Goal: Use online tool/utility: Utilize a website feature to perform a specific function

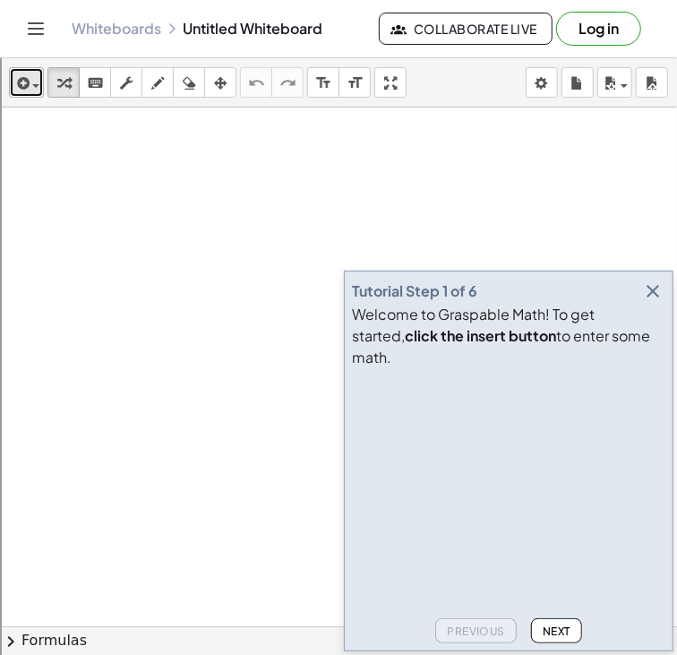
click at [30, 86] on span "button" at bounding box center [32, 85] width 4 height 13
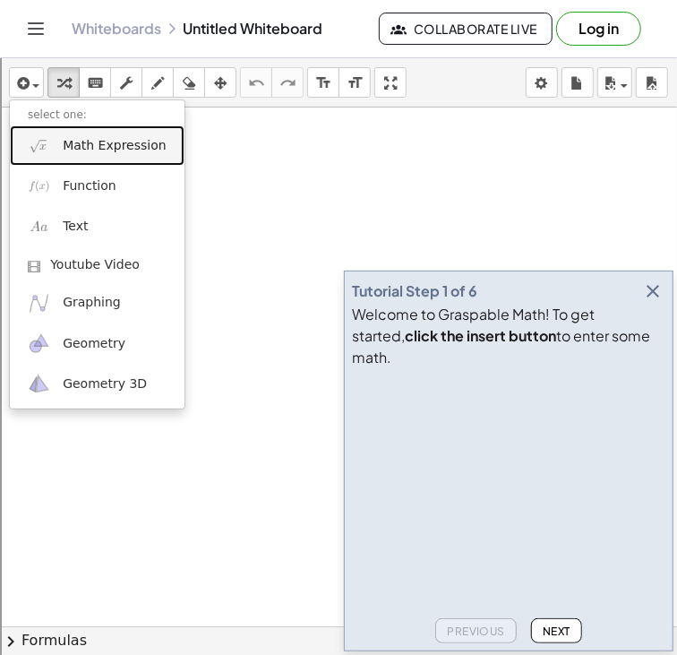
click at [57, 150] on link "Math Expression" at bounding box center [97, 145] width 175 height 40
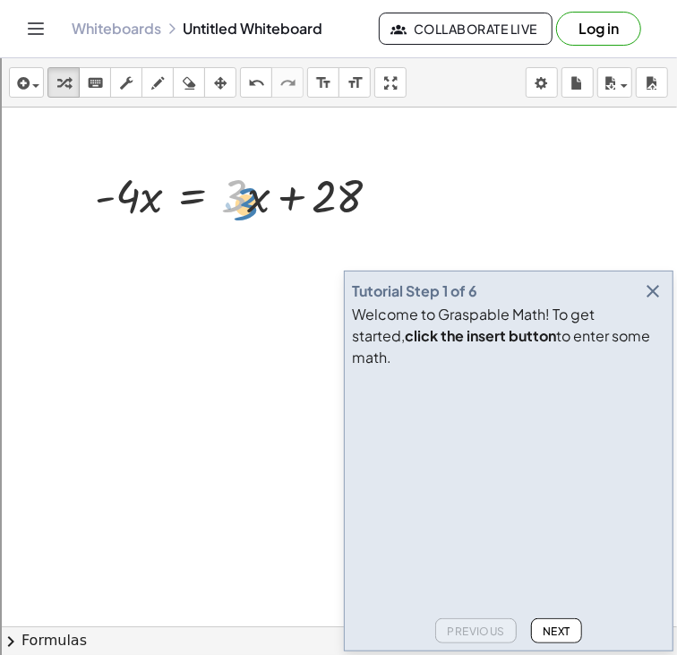
drag, startPoint x: 246, startPoint y: 205, endPoint x: 255, endPoint y: 213, distance: 12.0
click at [255, 213] on div at bounding box center [245, 194] width 318 height 61
drag, startPoint x: 112, startPoint y: 202, endPoint x: 238, endPoint y: 202, distance: 126.3
click at [238, 202] on div at bounding box center [245, 194] width 318 height 61
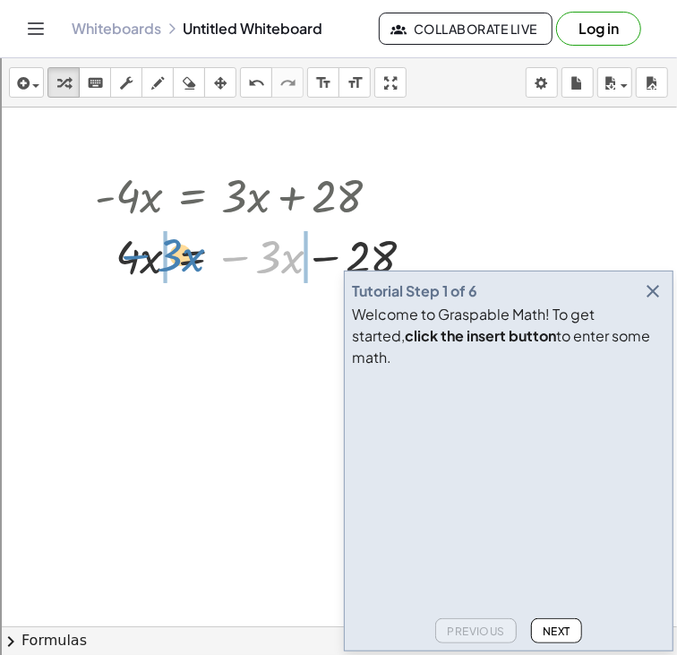
drag, startPoint x: 243, startPoint y: 261, endPoint x: 140, endPoint y: 262, distance: 103.0
click at [140, 262] on div at bounding box center [262, 255] width 352 height 61
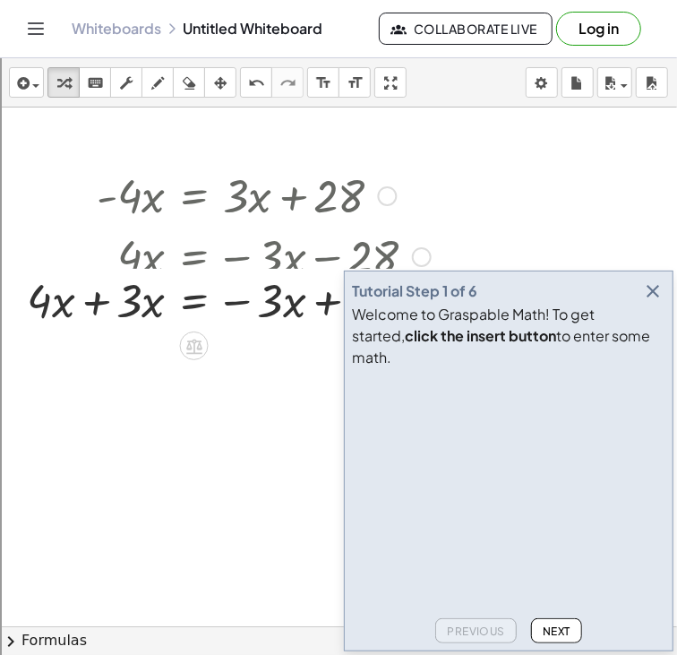
click at [194, 196] on div "· - 4 · x = + · 3 · x + 28 · 4 · x = − · 3 · x − 28 · − 4 · x = 28 + + · 3 · x …" at bounding box center [194, 196] width 0 height 0
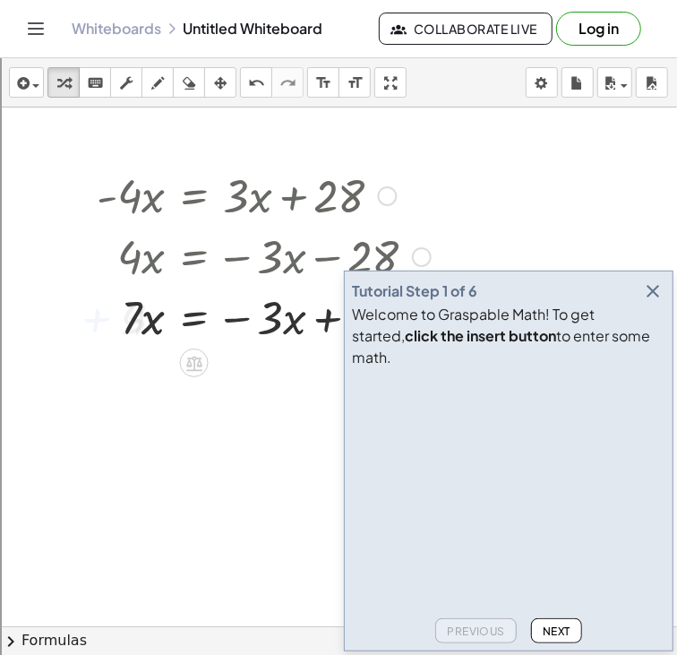
click at [308, 318] on div at bounding box center [309, 316] width 442 height 61
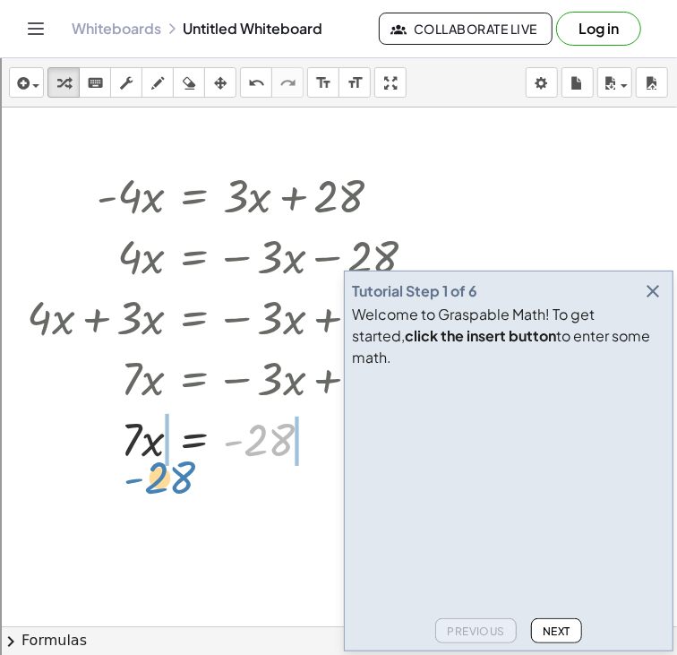
drag, startPoint x: 256, startPoint y: 437, endPoint x: 158, endPoint y: 475, distance: 105.5
click at [648, 302] on icon "button" at bounding box center [652, 290] width 21 height 21
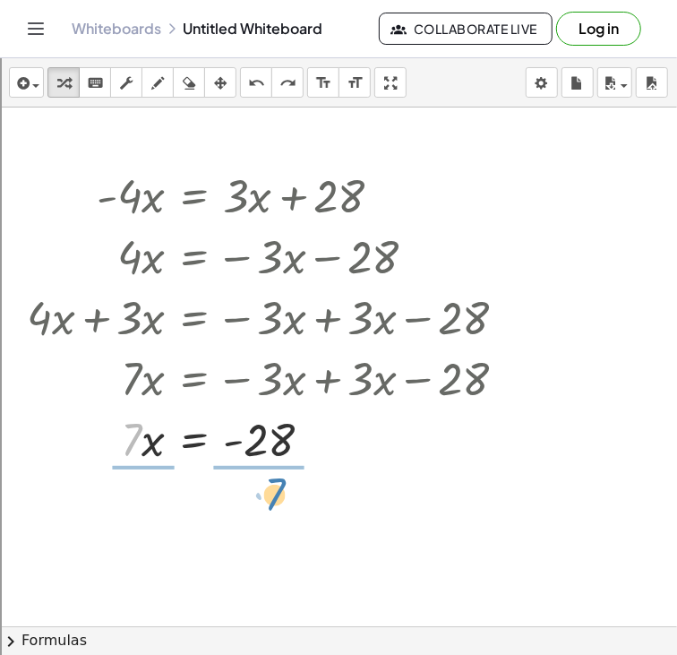
drag, startPoint x: 129, startPoint y: 454, endPoint x: 272, endPoint y: 509, distance: 153.4
click at [272, 509] on div "· - 4 · x = + · 3 · x + 28 · 4 · x = − · 3 · x − 28 + · 4 · x + · 3 · x = − · 3…" at bounding box center [338, 625] width 677 height 1037
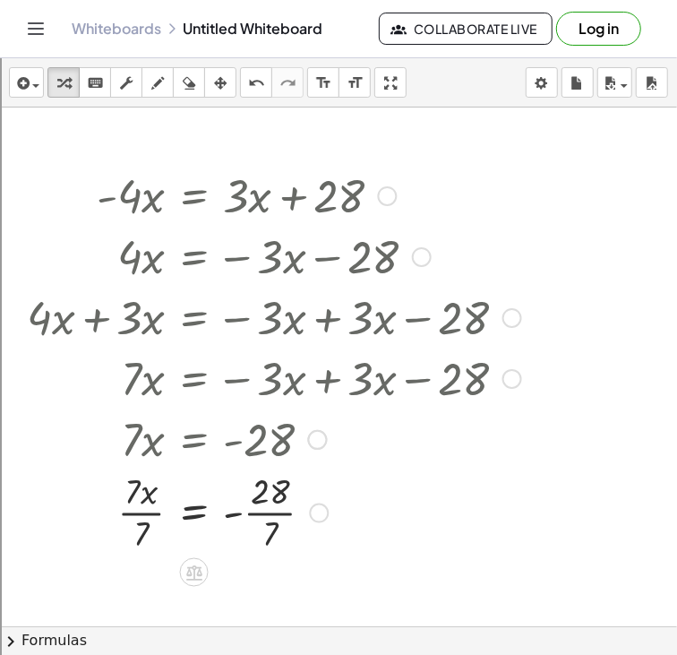
click at [135, 455] on div at bounding box center [274, 437] width 507 height 61
click at [139, 513] on div at bounding box center [274, 513] width 512 height 90
click at [262, 520] on div at bounding box center [274, 513] width 512 height 90
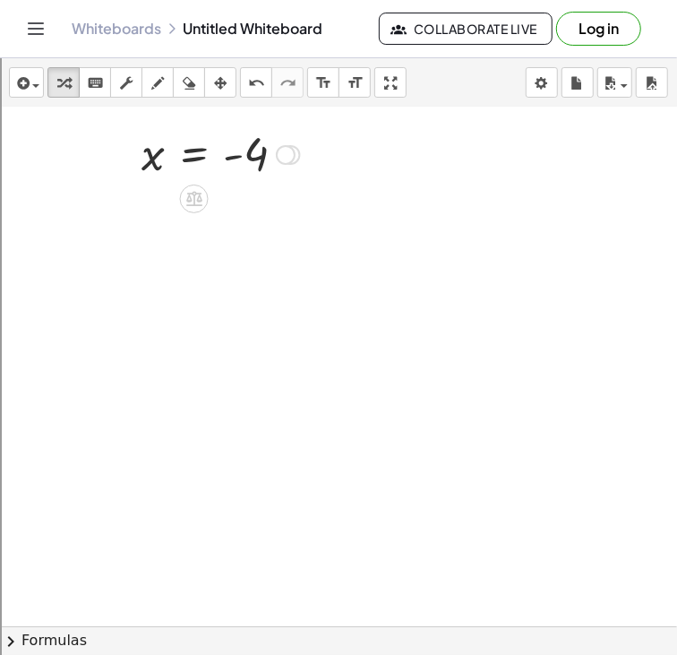
scroll to position [382, 0]
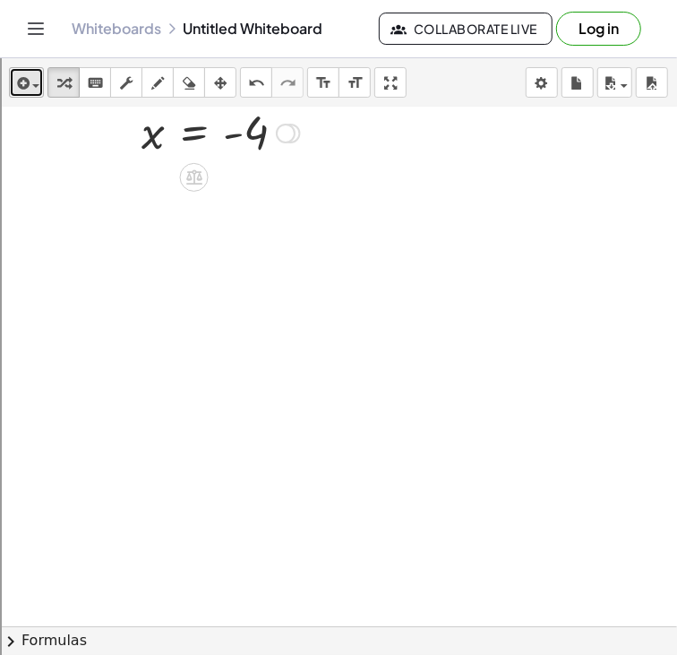
click at [19, 82] on icon "button" at bounding box center [21, 83] width 16 height 21
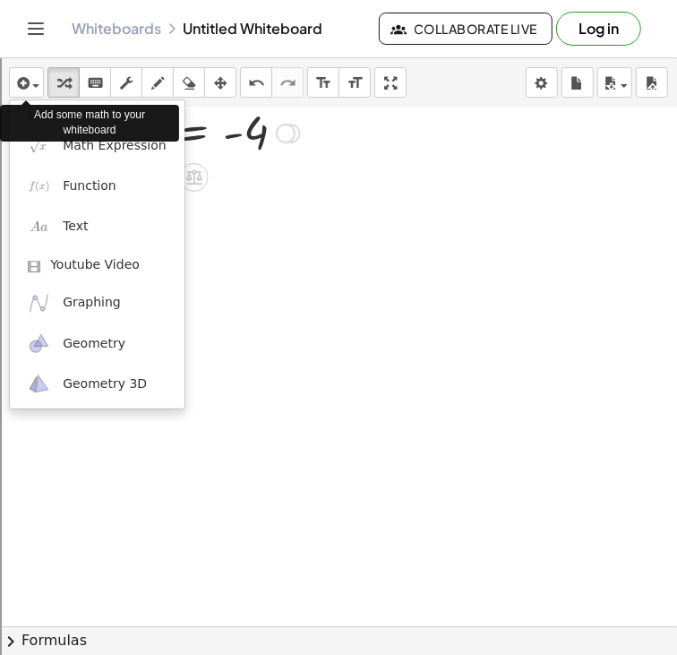
click at [34, 140] on div "Add some math to your whiteboard" at bounding box center [89, 123] width 179 height 36
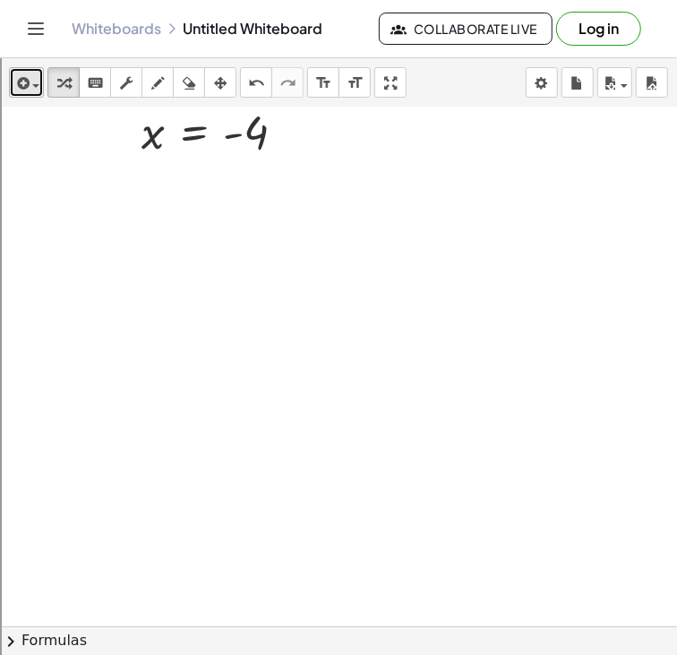
click at [31, 92] on div "button" at bounding box center [26, 82] width 26 height 21
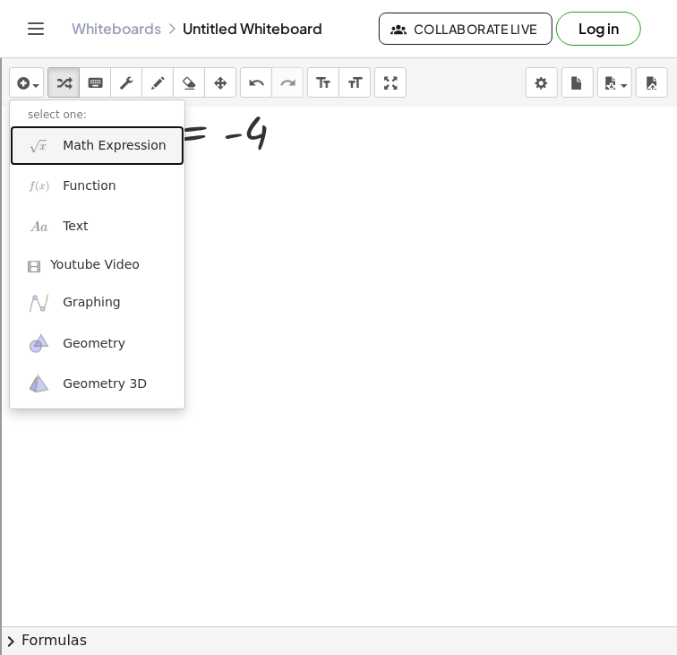
click at [47, 147] on img at bounding box center [39, 145] width 22 height 22
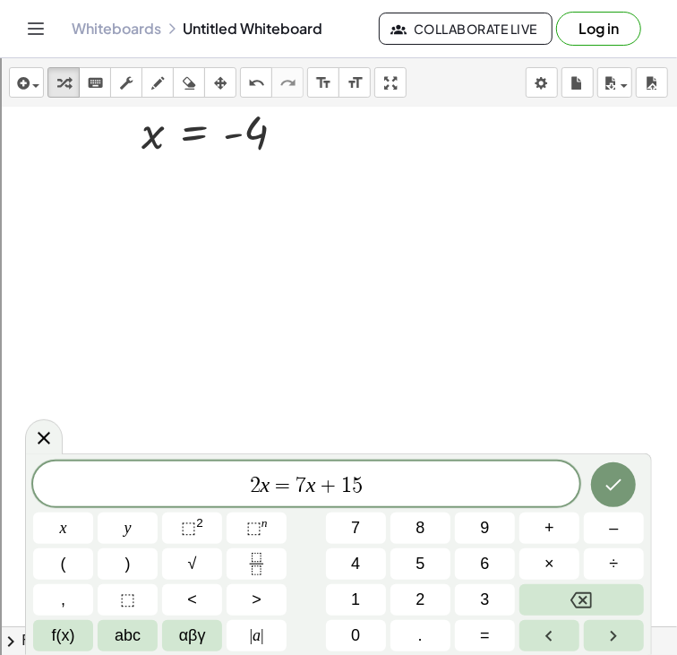
click at [302, 485] on span "7" at bounding box center [301, 485] width 11 height 21
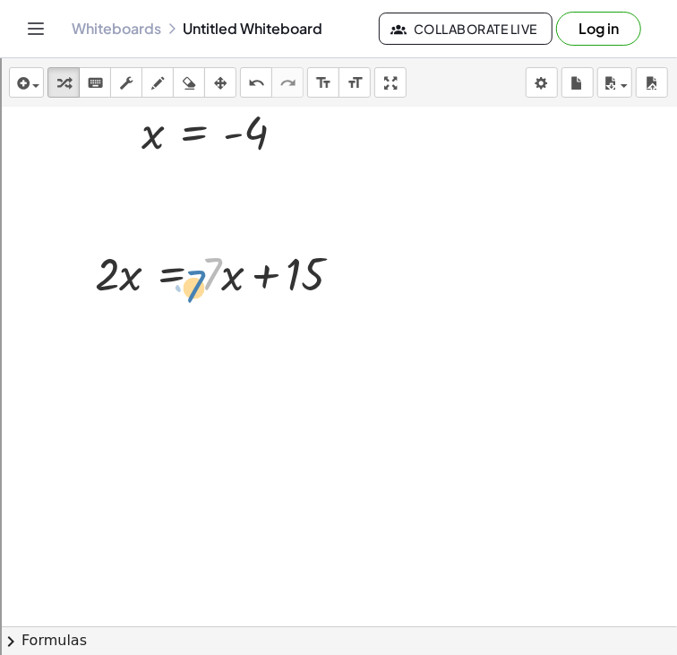
drag, startPoint x: 210, startPoint y: 282, endPoint x: 193, endPoint y: 295, distance: 21.1
click at [193, 295] on div at bounding box center [226, 272] width 280 height 61
click at [347, 273] on div at bounding box center [349, 274] width 20 height 20
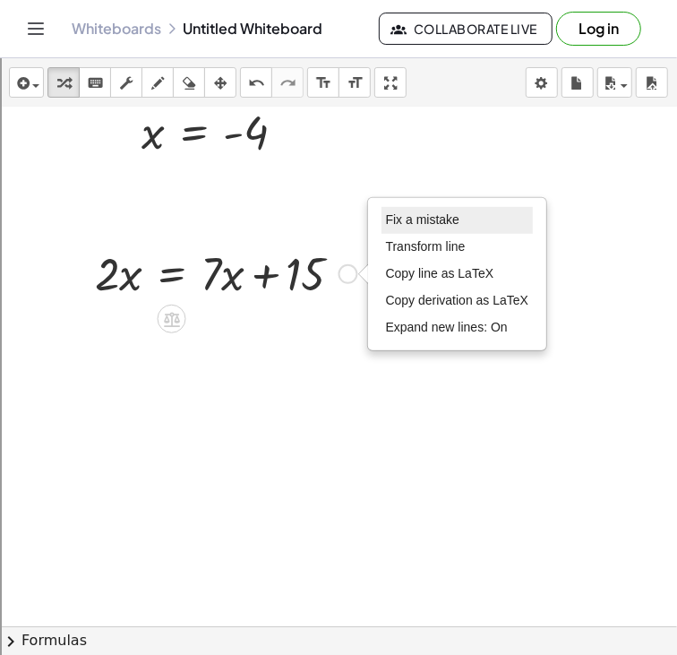
click at [422, 224] on span "Fix a mistake" at bounding box center [422, 219] width 73 height 14
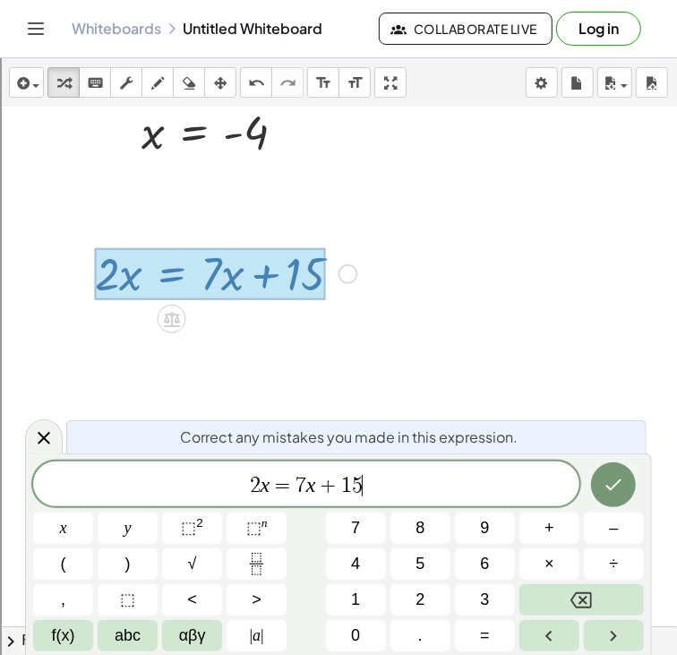
click at [288, 481] on span "=" at bounding box center [283, 485] width 26 height 21
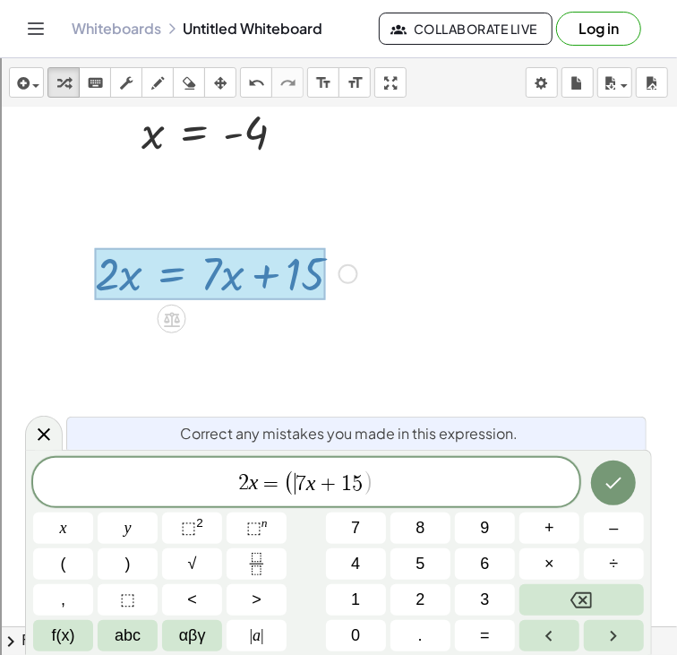
click at [322, 476] on span "+" at bounding box center [329, 483] width 26 height 21
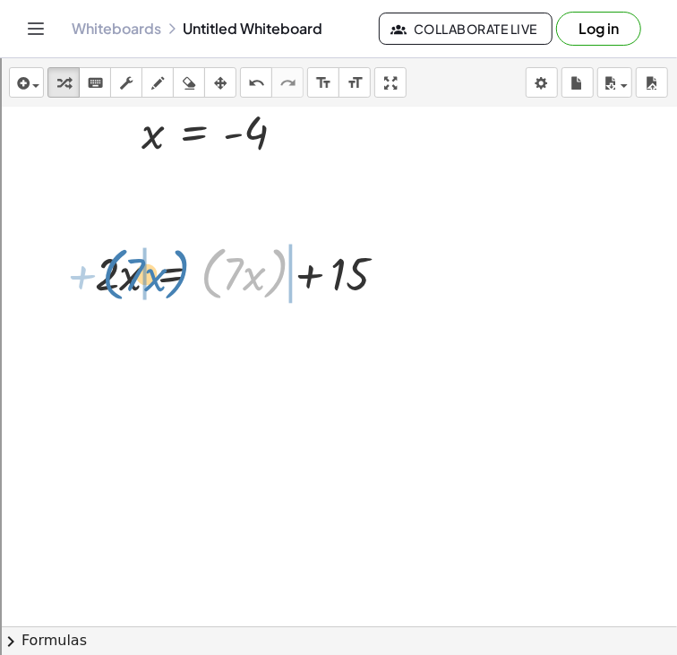
drag, startPoint x: 214, startPoint y: 297, endPoint x: 115, endPoint y: 298, distance: 99.4
click at [115, 298] on div at bounding box center [248, 272] width 324 height 68
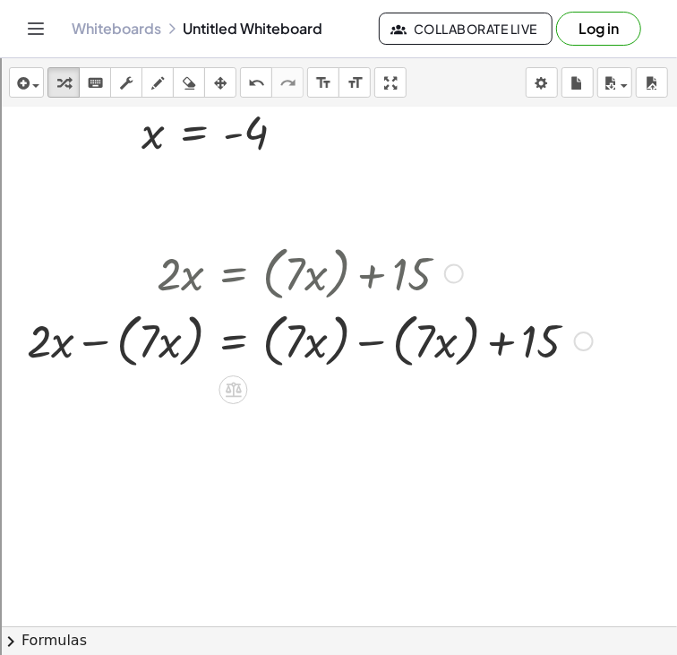
click at [95, 339] on div at bounding box center [310, 340] width 584 height 68
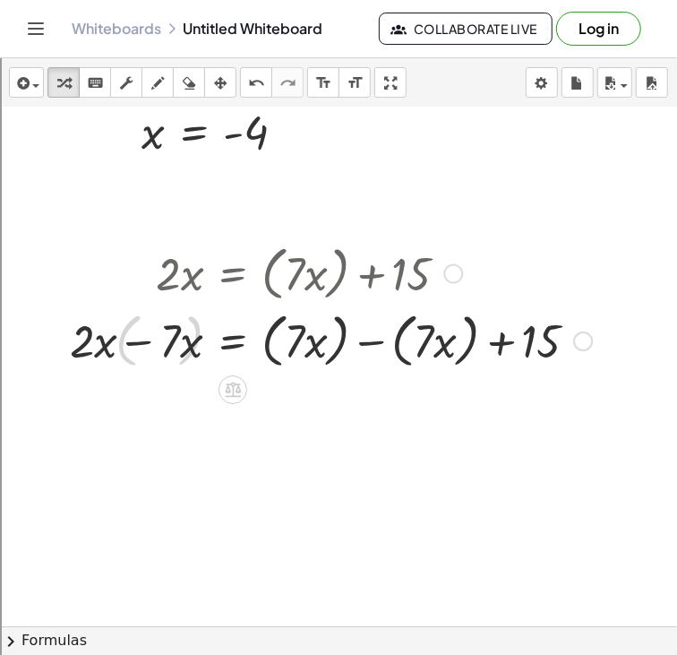
click at [366, 356] on div at bounding box center [331, 340] width 539 height 68
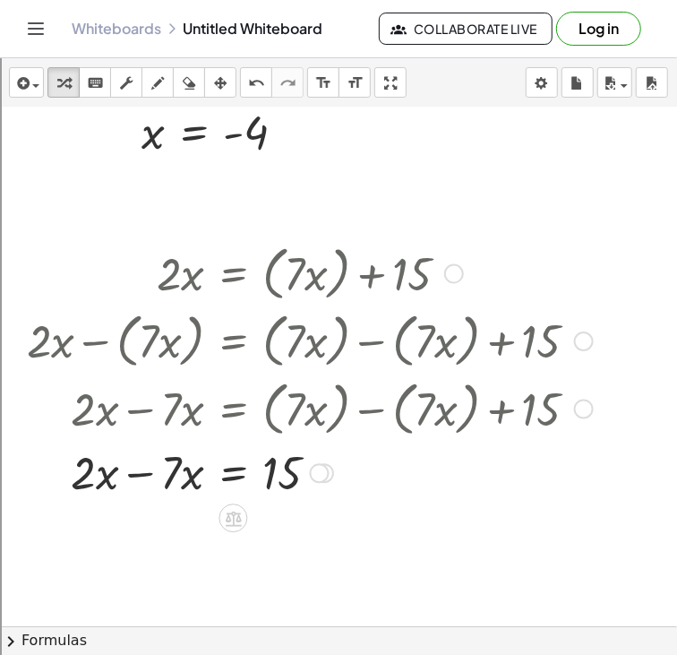
click at [149, 473] on div at bounding box center [310, 472] width 584 height 61
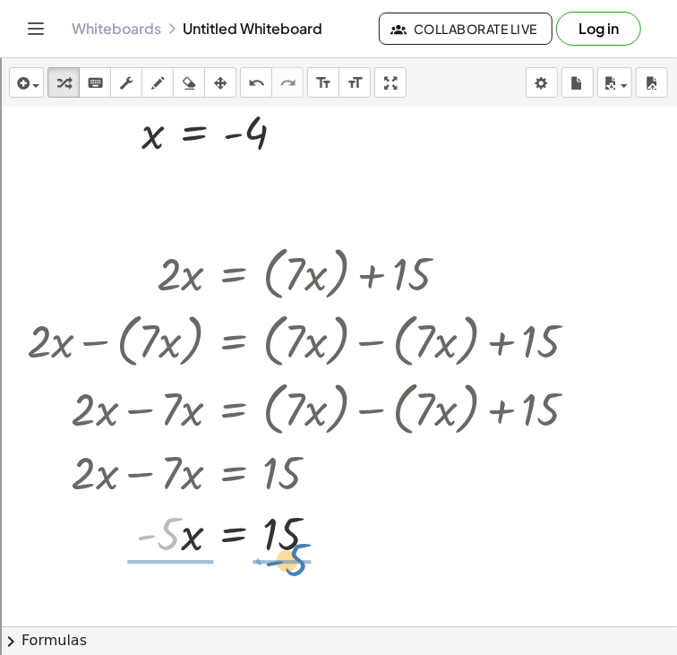
drag, startPoint x: 164, startPoint y: 537, endPoint x: 292, endPoint y: 564, distance: 130.9
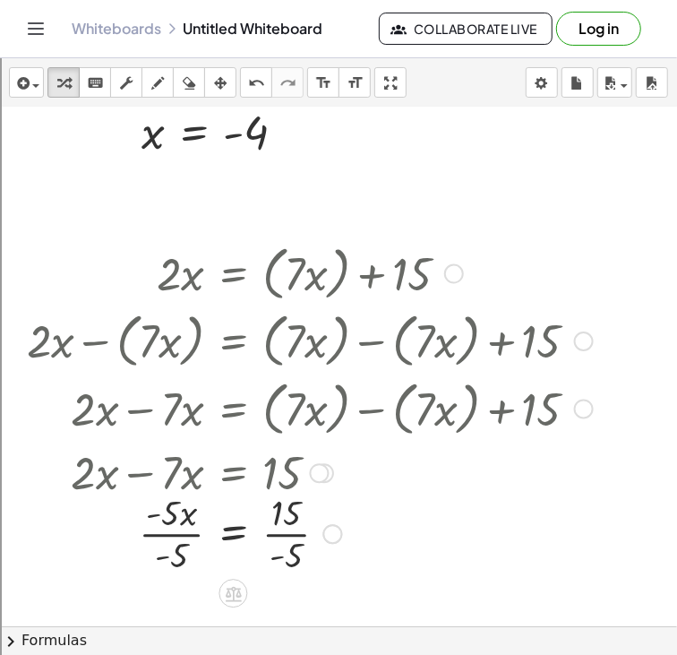
click at [140, 532] on div at bounding box center [310, 533] width 584 height 90
click at [305, 529] on div at bounding box center [310, 533] width 584 height 90
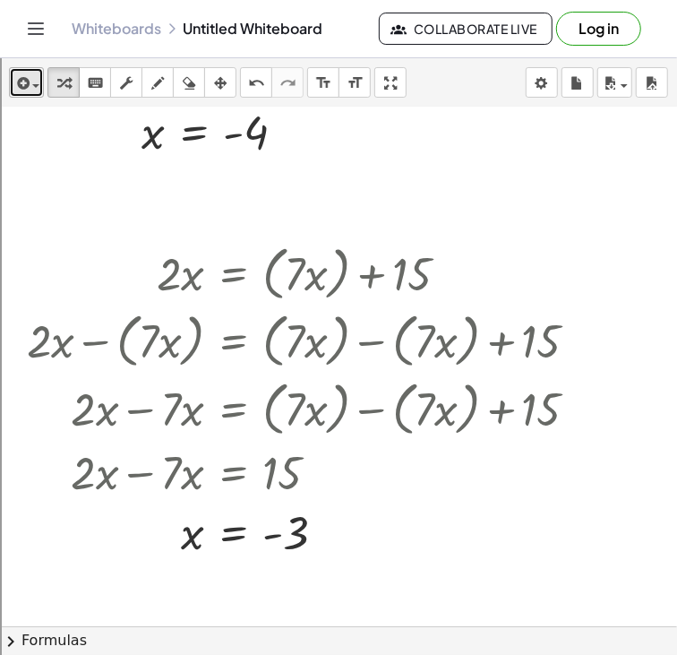
click at [23, 90] on icon "button" at bounding box center [21, 83] width 16 height 21
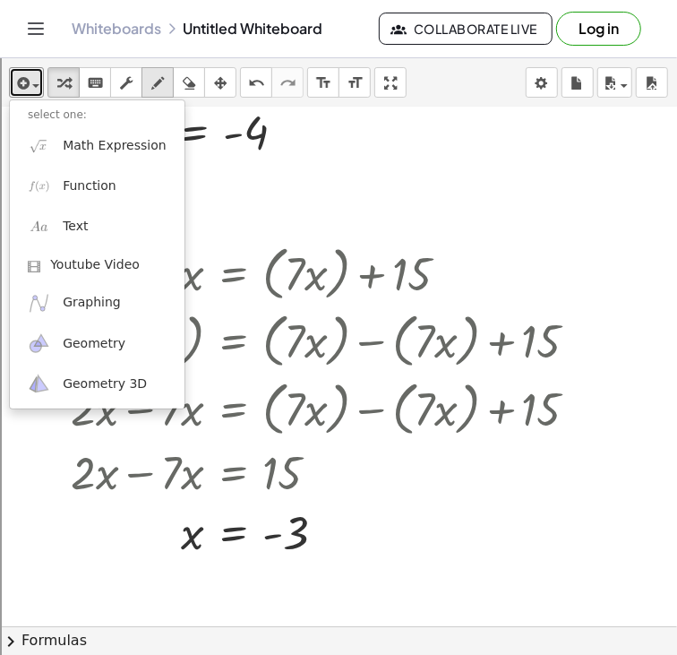
click at [151, 86] on icon "button" at bounding box center [157, 83] width 13 height 21
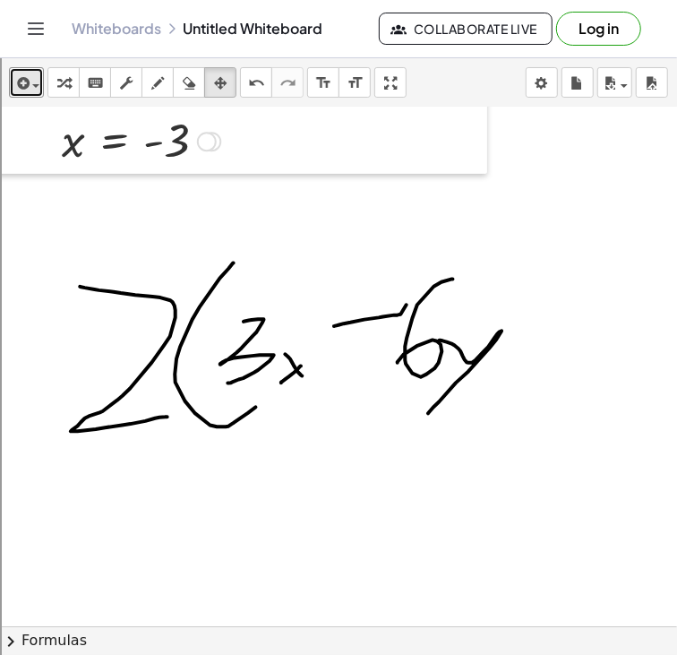
scroll to position [771, 119]
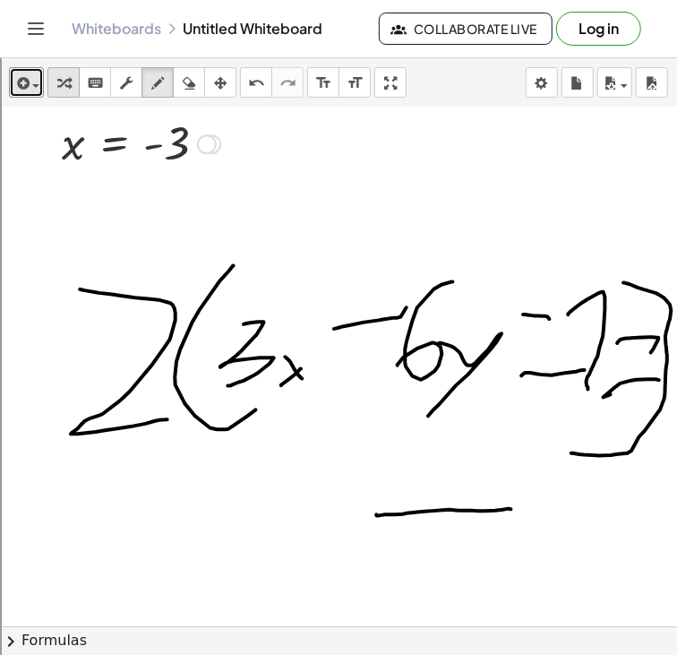
click at [75, 67] on button "transform" at bounding box center [63, 82] width 32 height 30
click at [120, 77] on icon "button" at bounding box center [126, 83] width 13 height 21
click at [169, 121] on div at bounding box center [191, 143] width 584 height 59
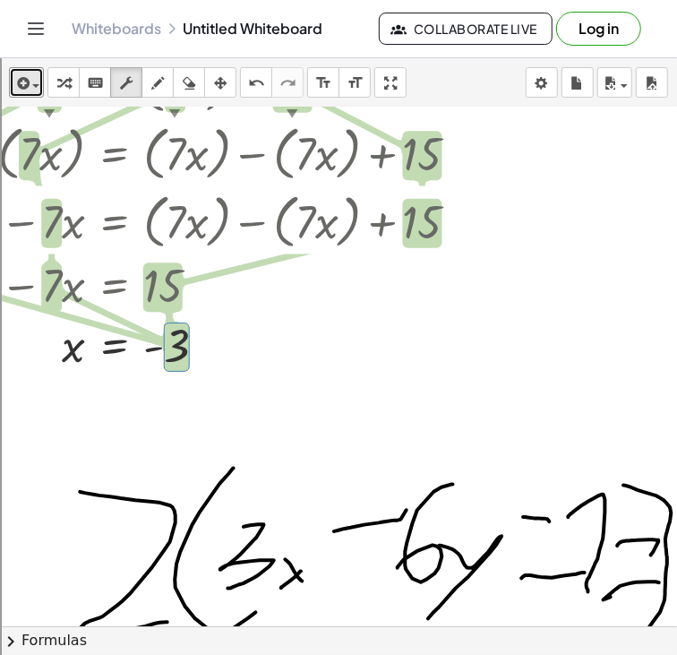
scroll to position [569, 119]
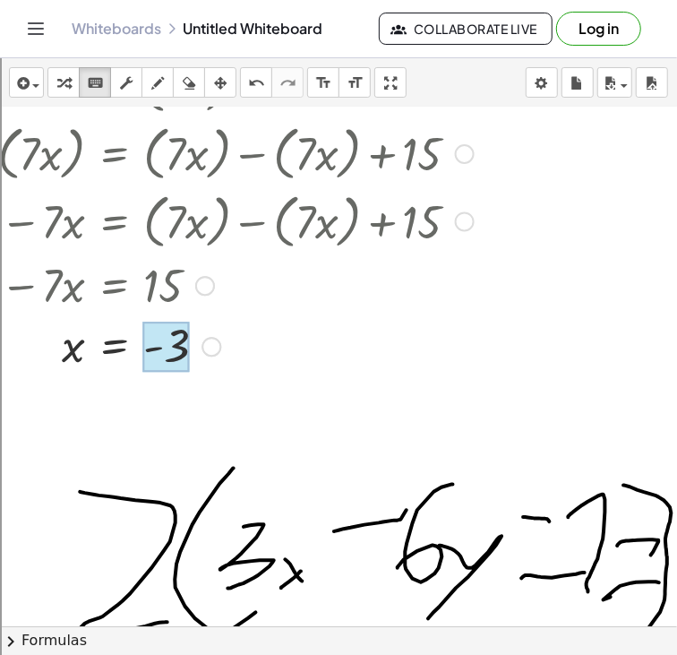
click at [172, 339] on div at bounding box center [166, 347] width 47 height 50
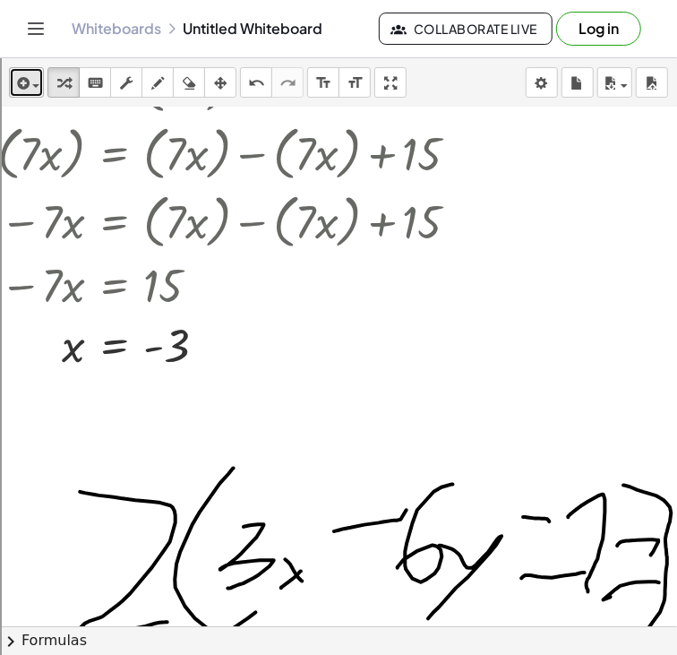
click at [35, 87] on span "button" at bounding box center [35, 86] width 7 height 4
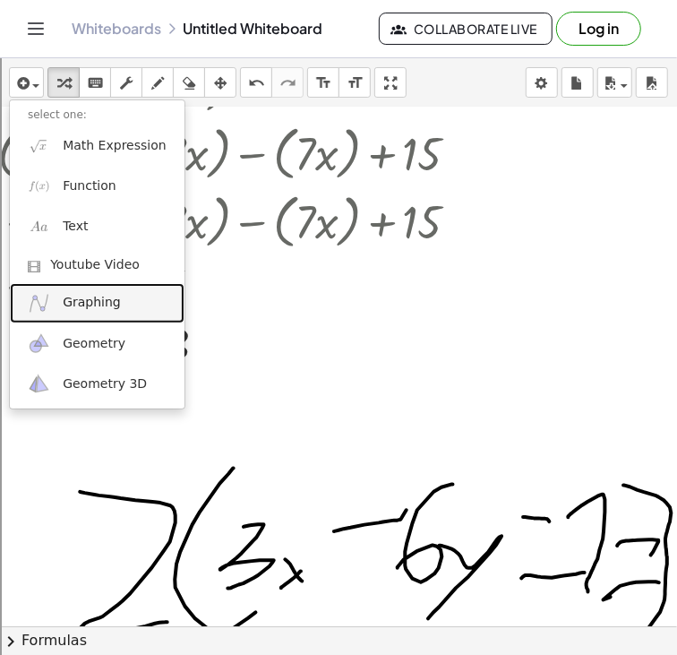
click at [112, 302] on span "Graphing" at bounding box center [92, 303] width 58 height 18
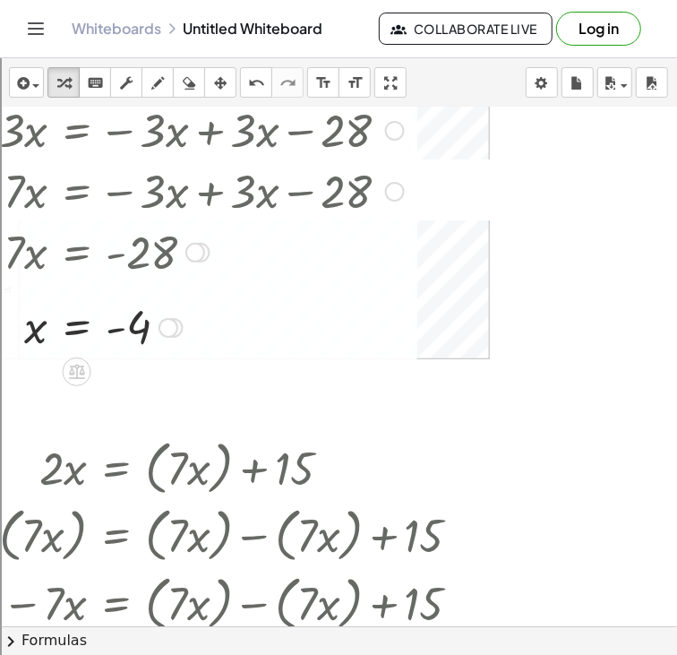
scroll to position [0, 119]
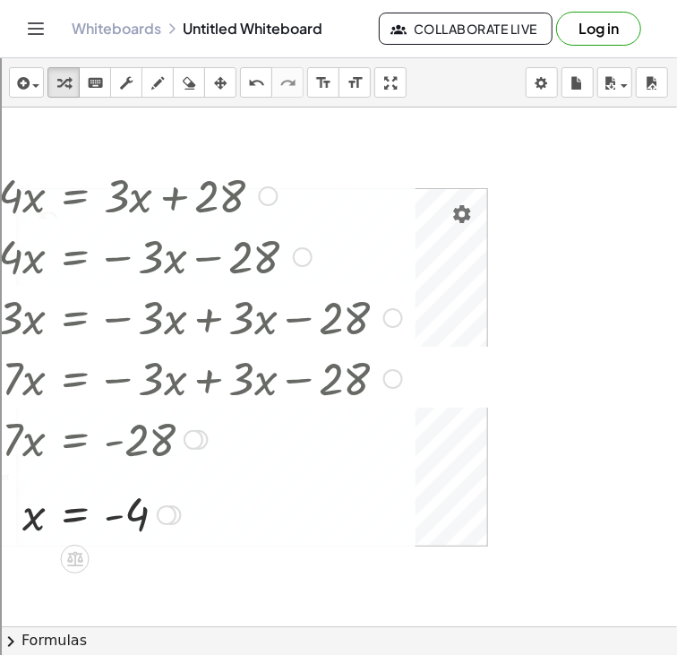
click at [456, 216] on img "Settings" at bounding box center [461, 213] width 21 height 21
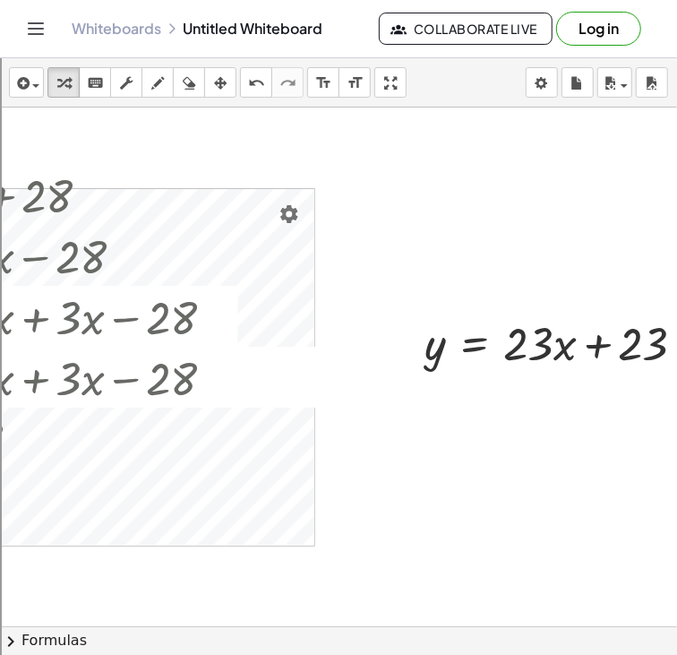
scroll to position [0, 281]
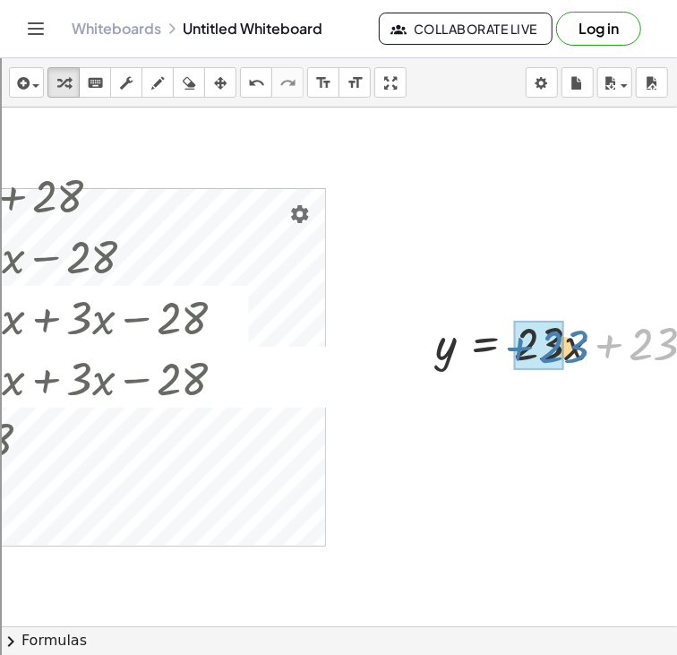
drag, startPoint x: 620, startPoint y: 350, endPoint x: 524, endPoint y: 353, distance: 95.9
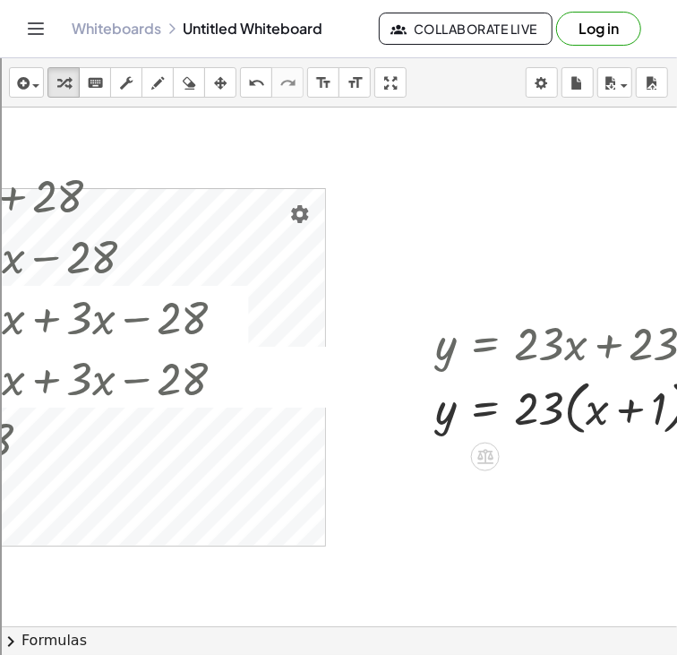
click at [574, 407] on div at bounding box center [577, 407] width 303 height 68
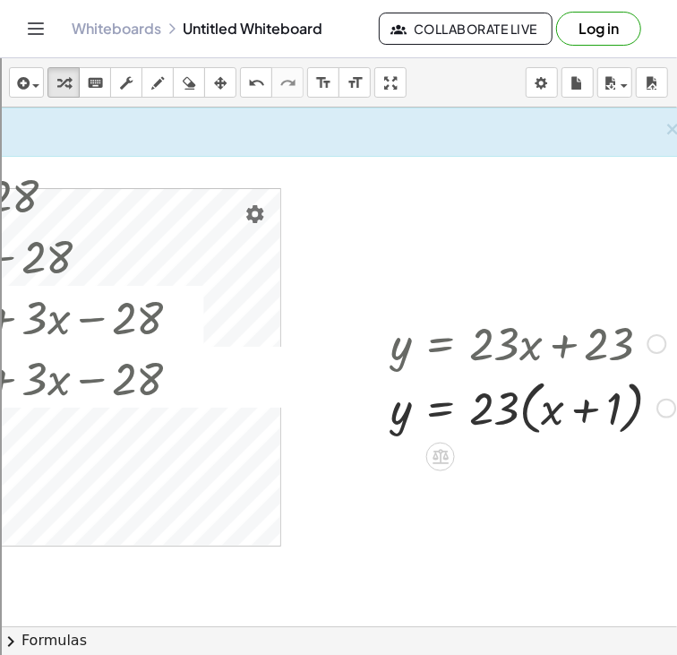
scroll to position [0, 343]
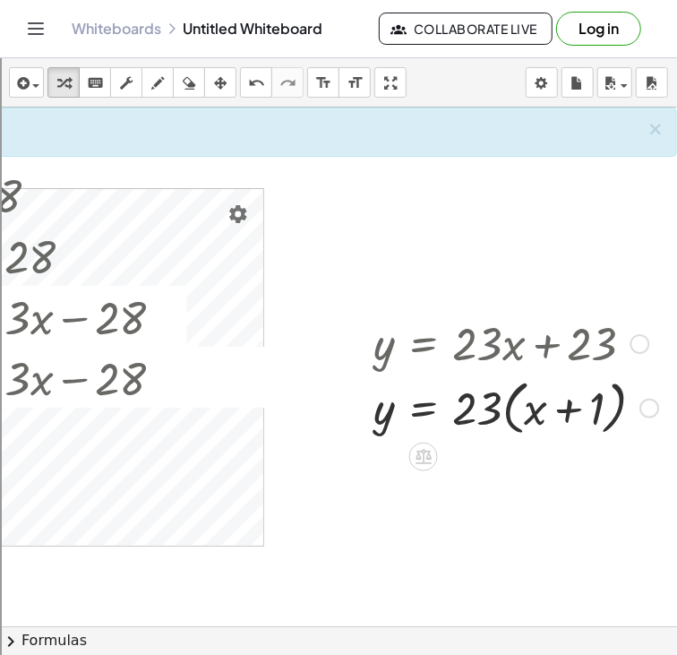
click at [569, 411] on div at bounding box center [516, 407] width 303 height 68
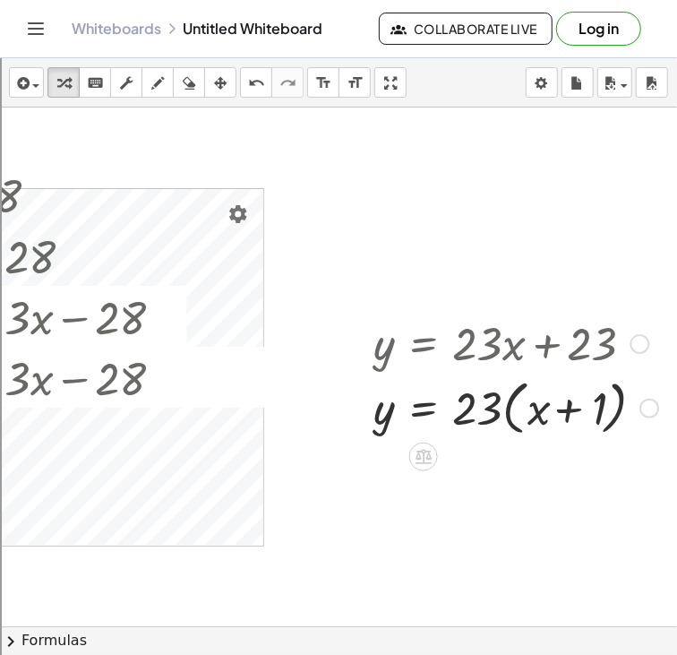
click at [569, 411] on div at bounding box center [516, 407] width 303 height 68
click at [529, 412] on div at bounding box center [516, 407] width 303 height 68
click at [503, 415] on div at bounding box center [516, 407] width 303 height 68
click at [503, 415] on div at bounding box center [525, 406] width 320 height 61
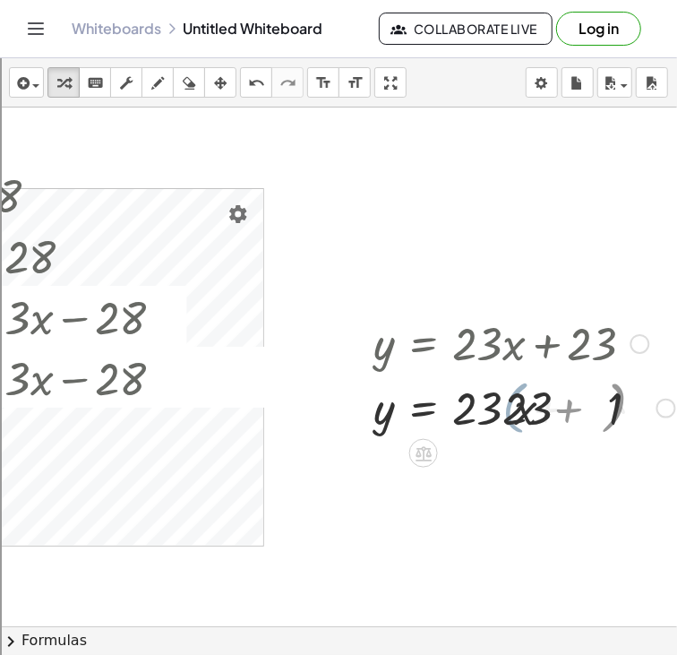
click at [503, 415] on div at bounding box center [525, 406] width 320 height 61
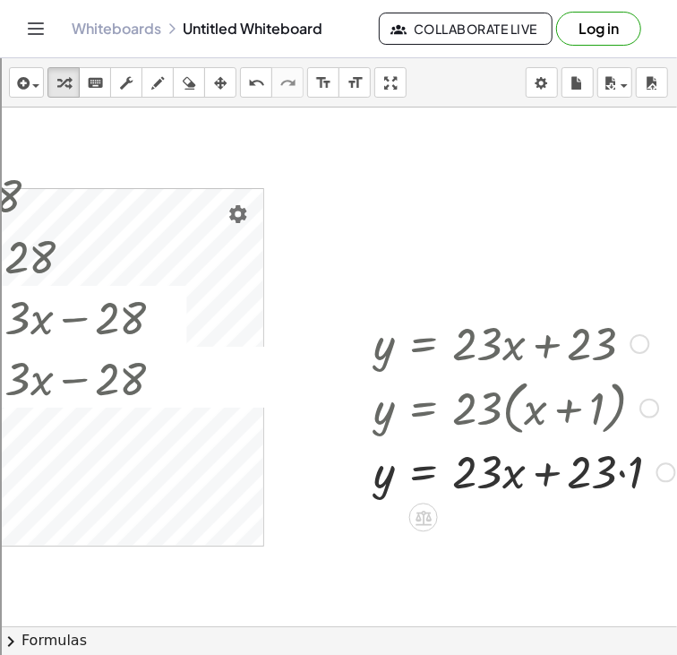
click at [506, 432] on div at bounding box center [525, 407] width 320 height 68
click at [630, 471] on div at bounding box center [525, 471] width 320 height 61
